Goal: Task Accomplishment & Management: Complete application form

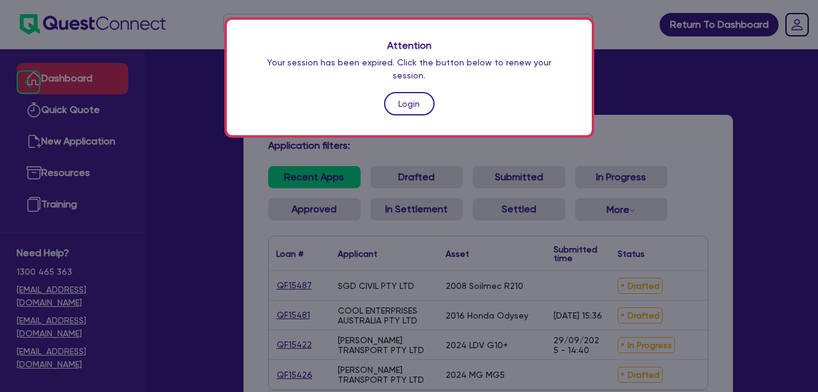
click at [400, 93] on link "Login" at bounding box center [409, 103] width 51 height 23
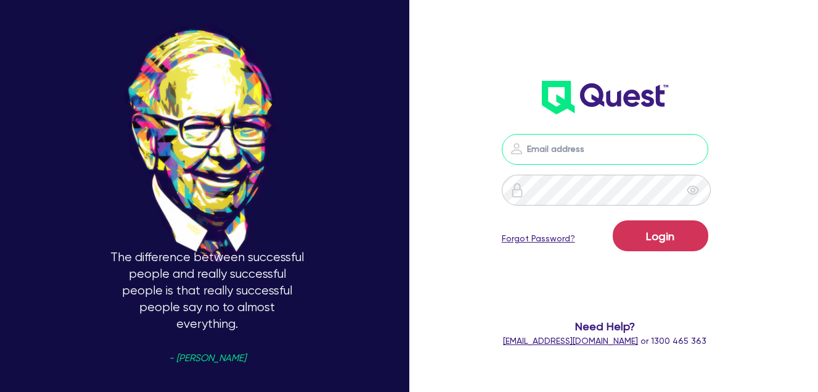
type input "farhan@kineticfs.com.au"
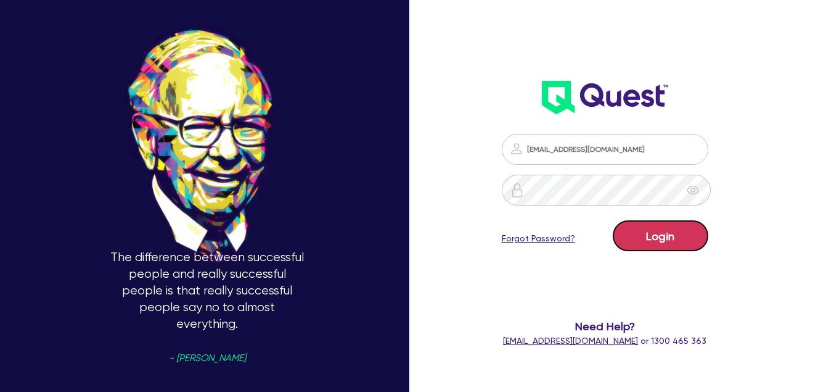
click at [668, 242] on button "Login" at bounding box center [661, 235] width 96 height 31
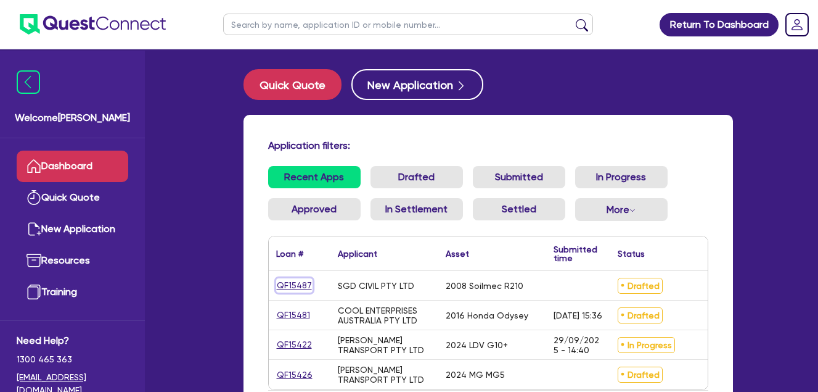
click at [301, 283] on link "QF15487" at bounding box center [294, 285] width 36 height 14
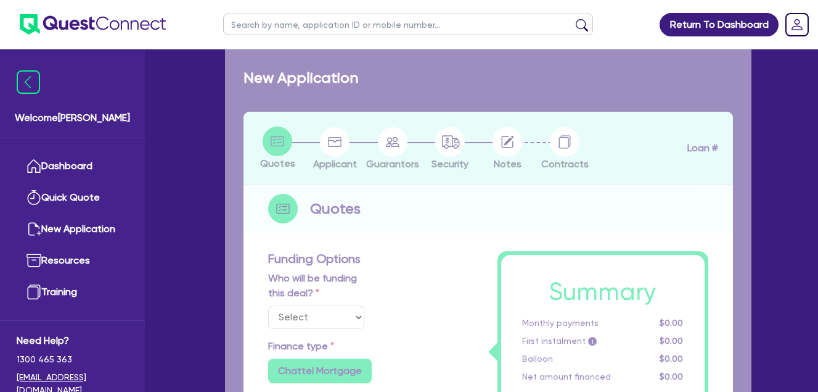
select select "Quest Finance - Own Book"
select select "PRIMARY_ASSETS"
type input "2008"
radio input "false"
radio input "true"
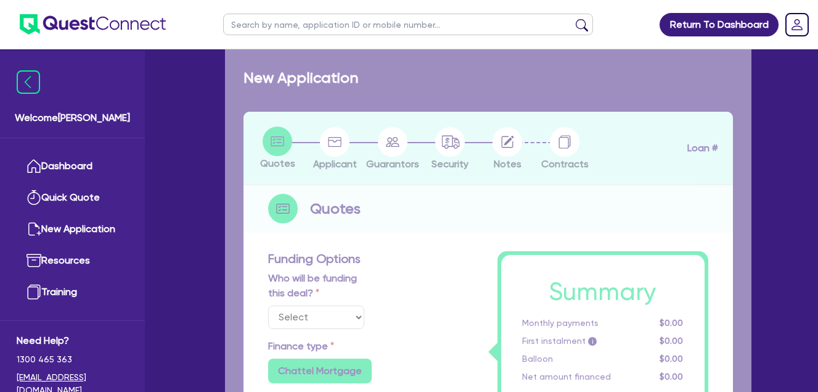
radio input "true"
type input "125,000"
type input "10"
type input "12,500"
type input "17.95"
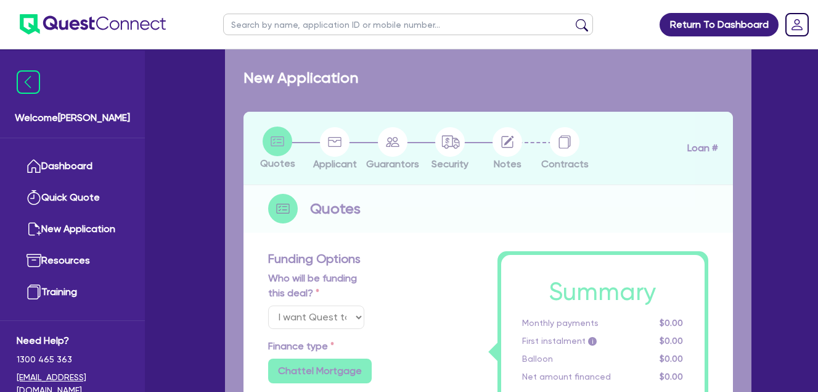
select select "CONSTRUCTION_AND_EARTHMOVING_EQUIPMENT"
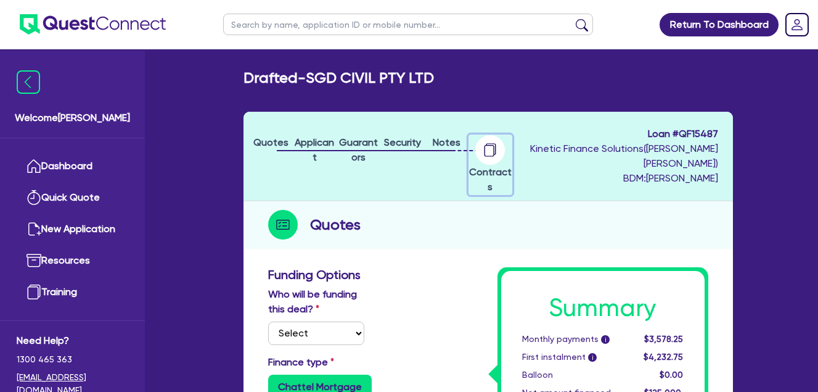
click at [510, 147] on div "button" at bounding box center [490, 150] width 43 height 30
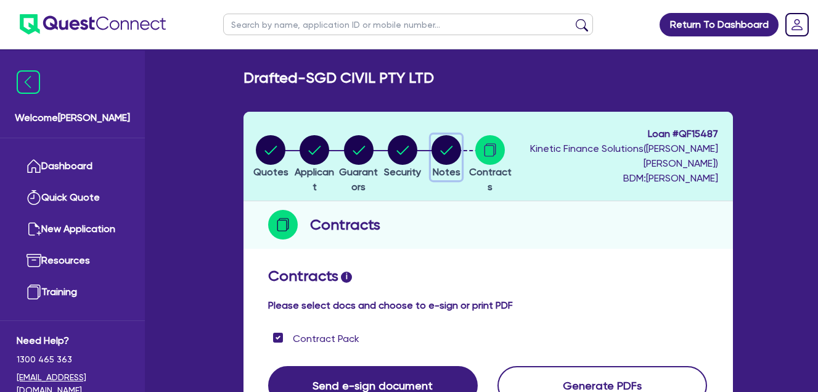
click at [461, 142] on circle "button" at bounding box center [447, 150] width 30 height 30
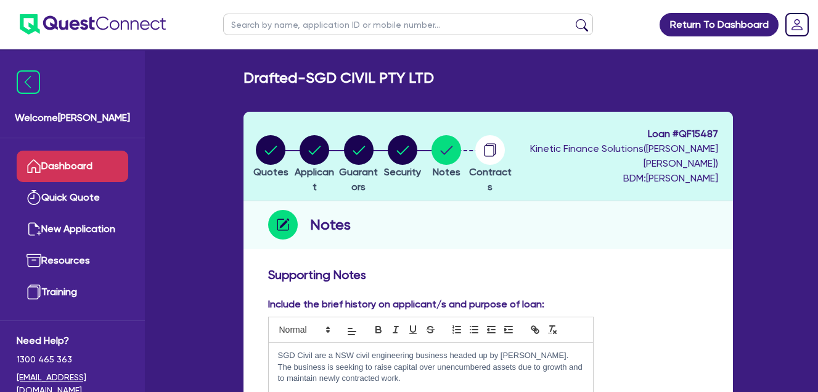
click at [81, 160] on link "Dashboard" at bounding box center [73, 165] width 112 height 31
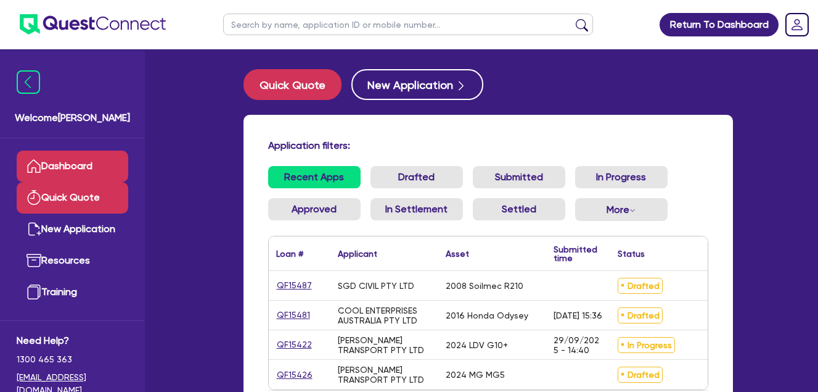
click at [82, 195] on link "Quick Quote" at bounding box center [73, 197] width 112 height 31
select select "Quest Finance - Own Book"
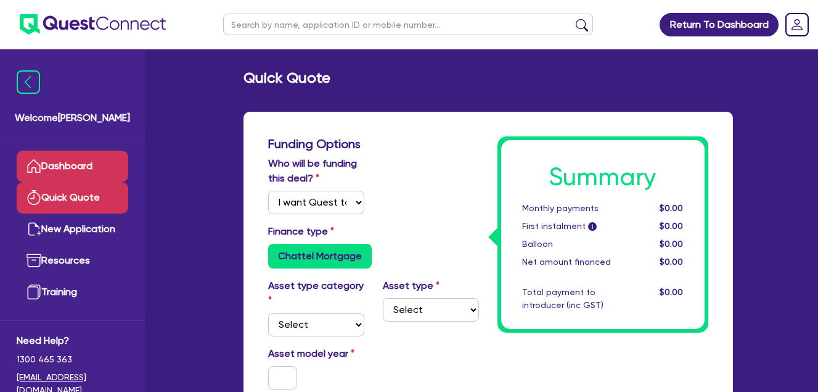
click at [85, 166] on link "Dashboard" at bounding box center [73, 165] width 112 height 31
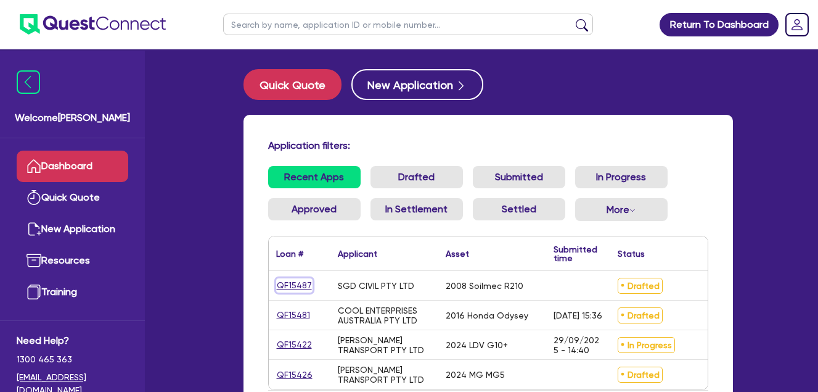
click at [287, 286] on link "QF15487" at bounding box center [294, 285] width 36 height 14
select select "Quest Finance - Own Book"
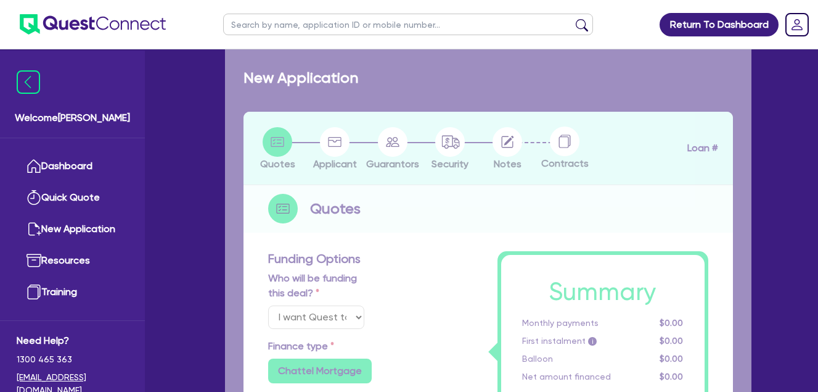
select select "PRIMARY_ASSETS"
type input "2008"
radio input "false"
radio input "true"
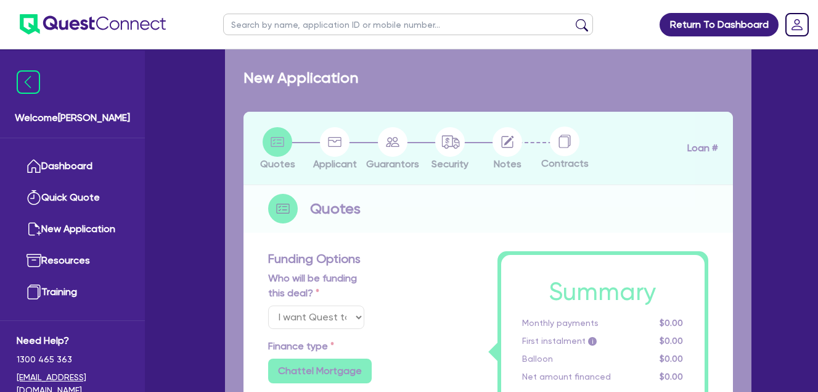
type input "125,000"
type input "10"
type input "12,500"
type input "17.95"
select select "CONSTRUCTION_AND_EARTHMOVING_EQUIPMENT"
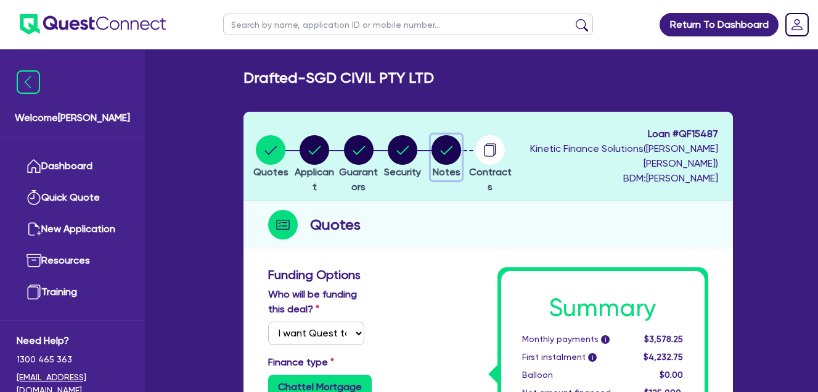
click at [461, 146] on circle "button" at bounding box center [447, 150] width 30 height 30
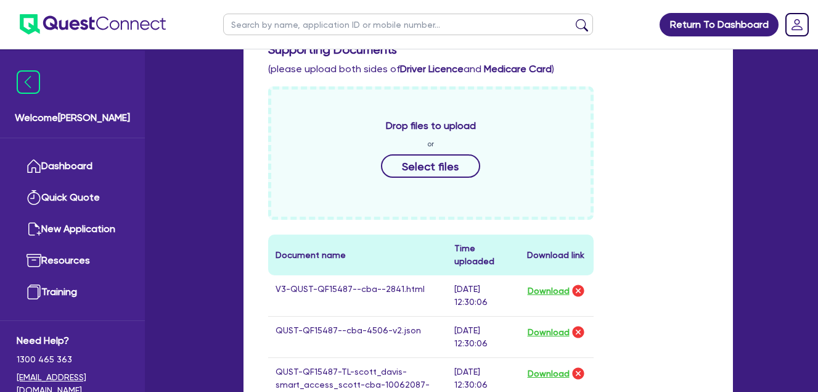
scroll to position [617, 0]
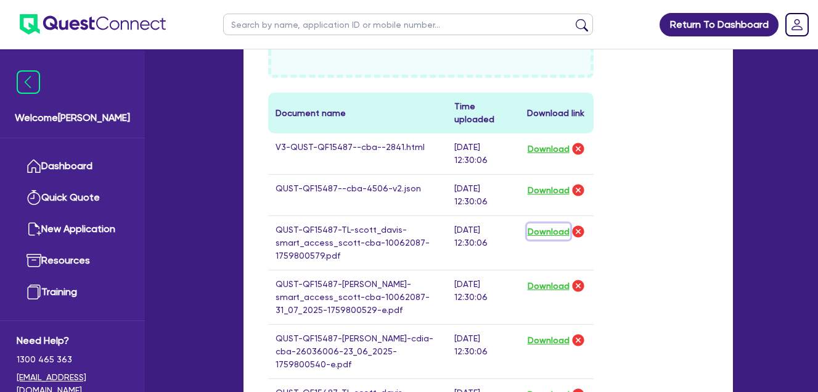
click at [552, 230] on button "Download" at bounding box center [548, 231] width 43 height 16
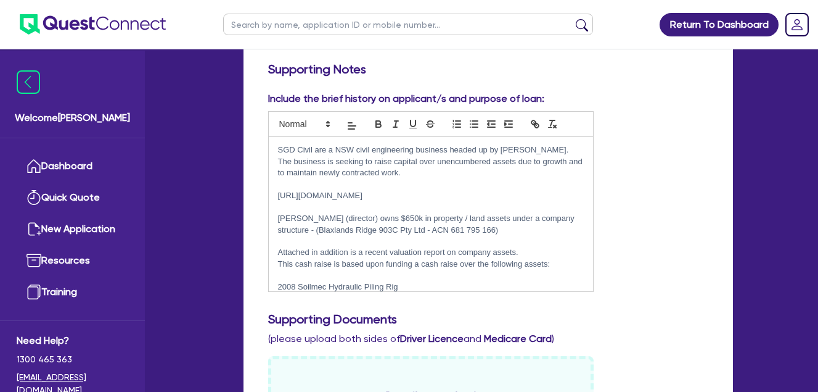
scroll to position [411, 0]
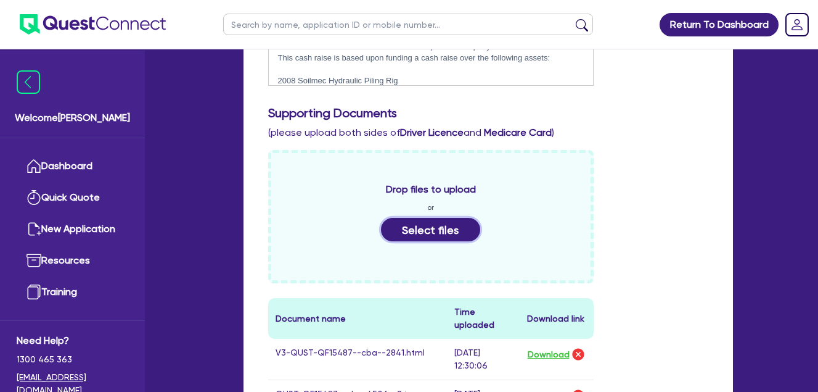
click at [436, 231] on button "Select files" at bounding box center [431, 229] width 100 height 23
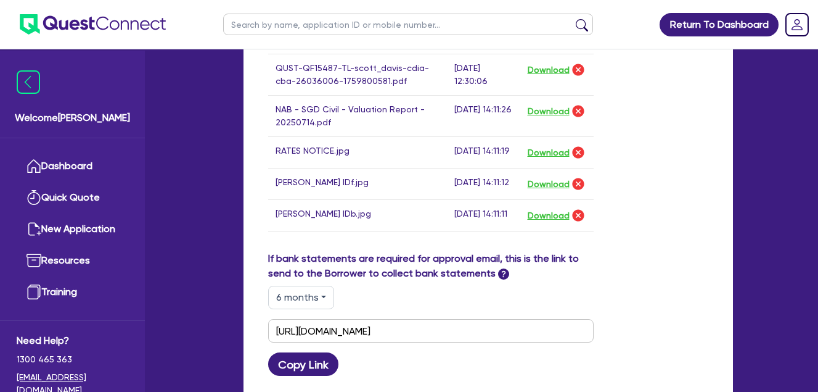
scroll to position [1233, 0]
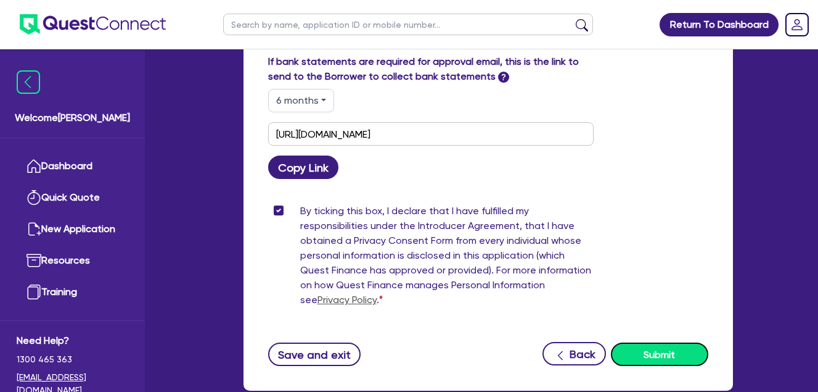
click at [662, 366] on button "Submit" at bounding box center [659, 353] width 97 height 23
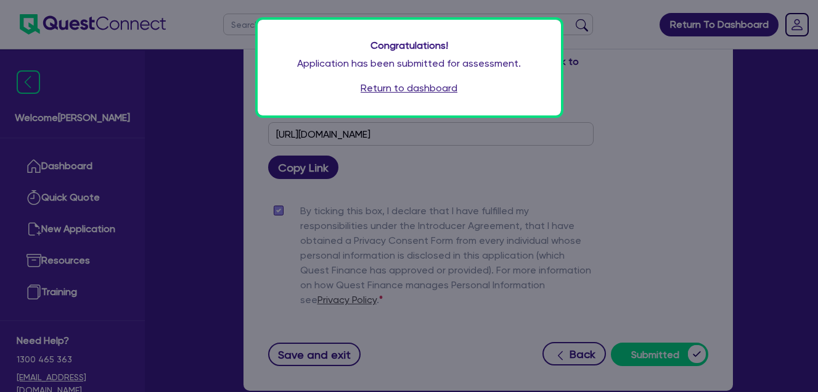
click at [418, 86] on link "Return to dashboard" at bounding box center [409, 88] width 97 height 15
